Goal: Information Seeking & Learning: Find specific fact

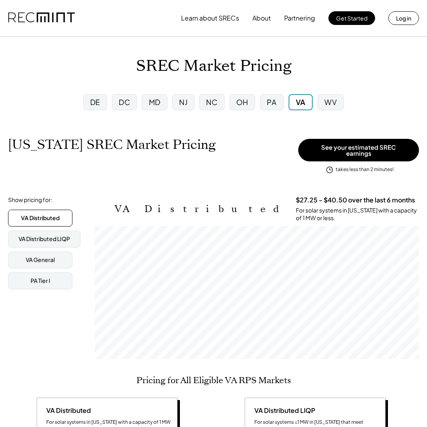
scroll to position [133, 324]
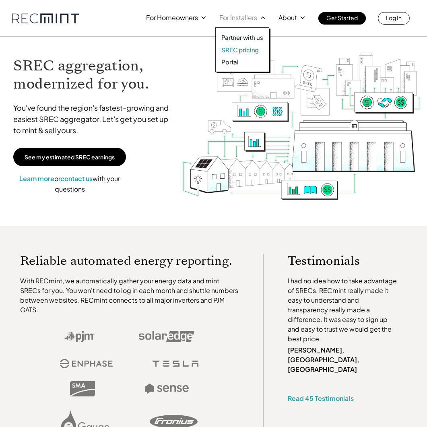
click at [230, 46] on p "SREC pricing" at bounding box center [239, 50] width 37 height 8
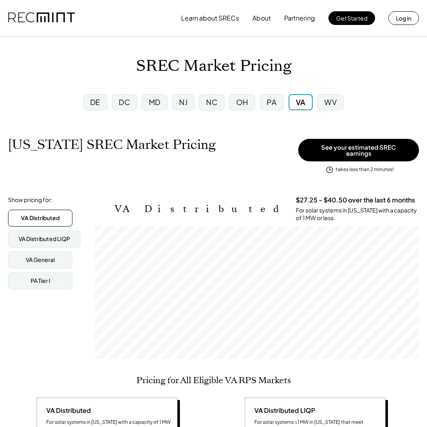
scroll to position [133, 324]
click at [274, 106] on div "PA" at bounding box center [272, 102] width 10 height 10
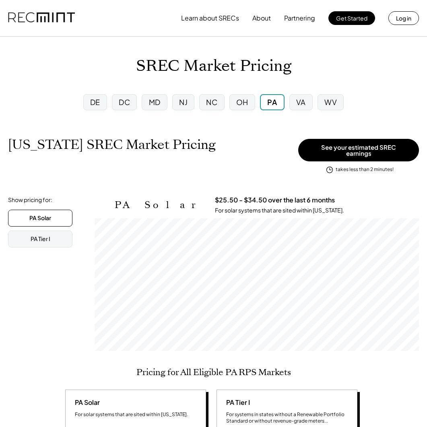
scroll to position [133, 324]
